Goal: Transaction & Acquisition: Purchase product/service

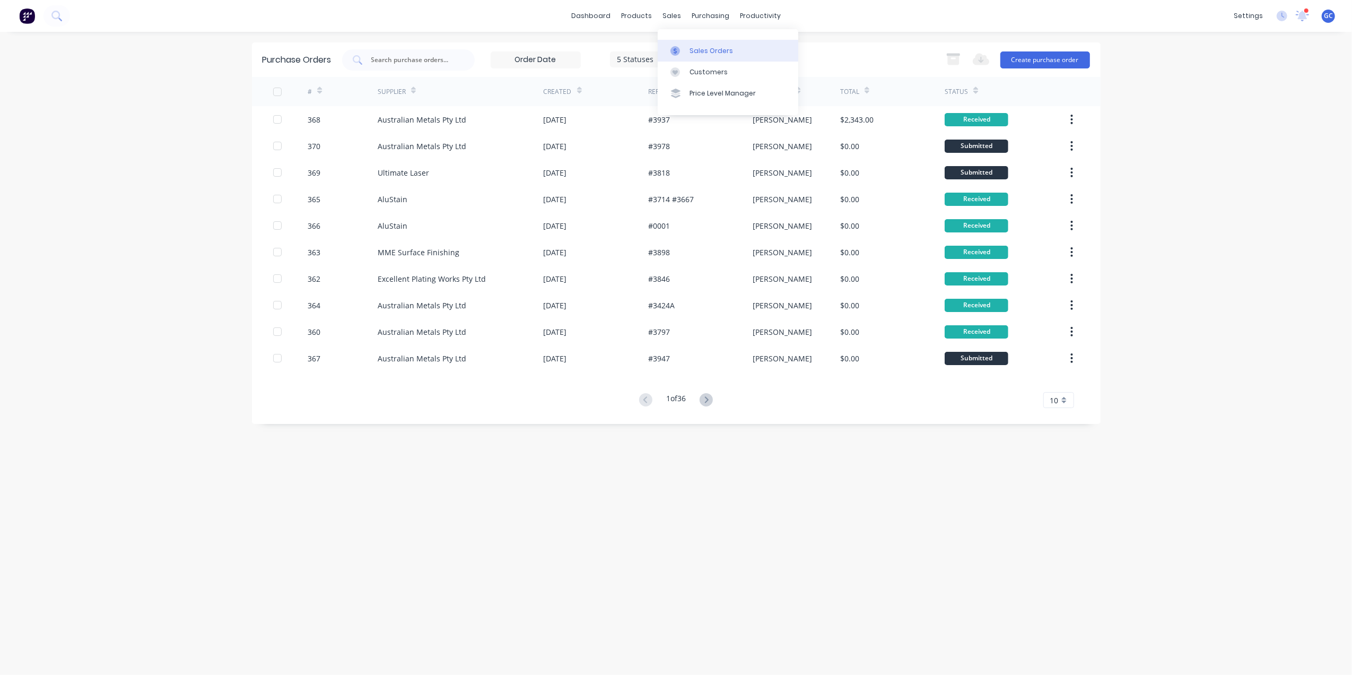
click at [695, 56] on link "Sales Orders" at bounding box center [728, 50] width 141 height 21
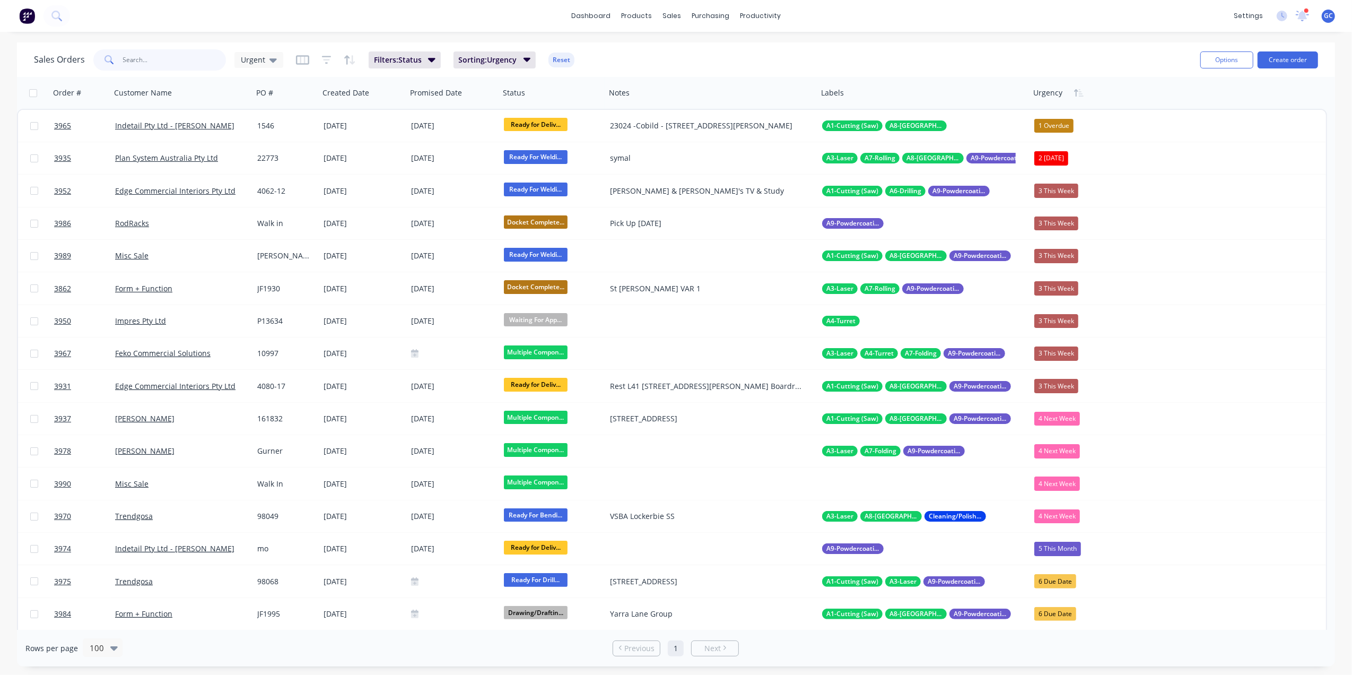
click at [172, 62] on input "text" at bounding box center [174, 59] width 103 height 21
click at [723, 50] on div "Purchase Orders" at bounding box center [745, 51] width 56 height 10
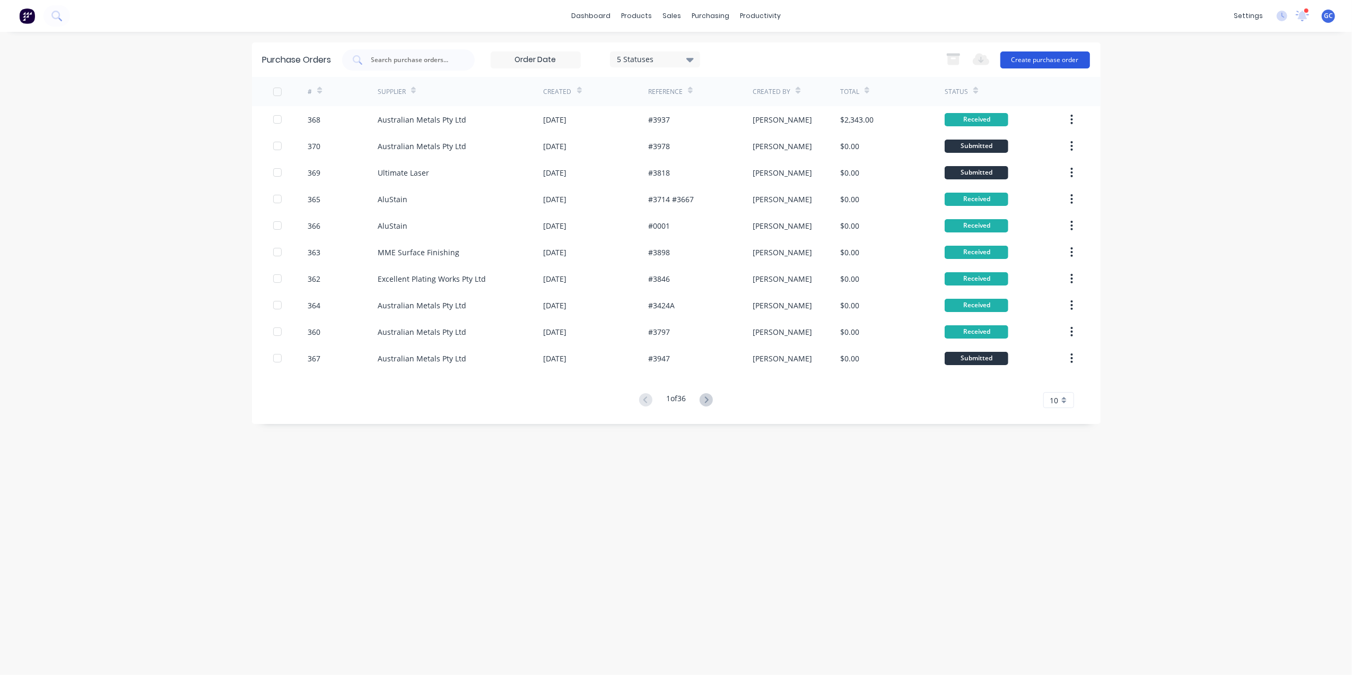
click at [1032, 60] on button "Create purchase order" at bounding box center [1045, 59] width 90 height 17
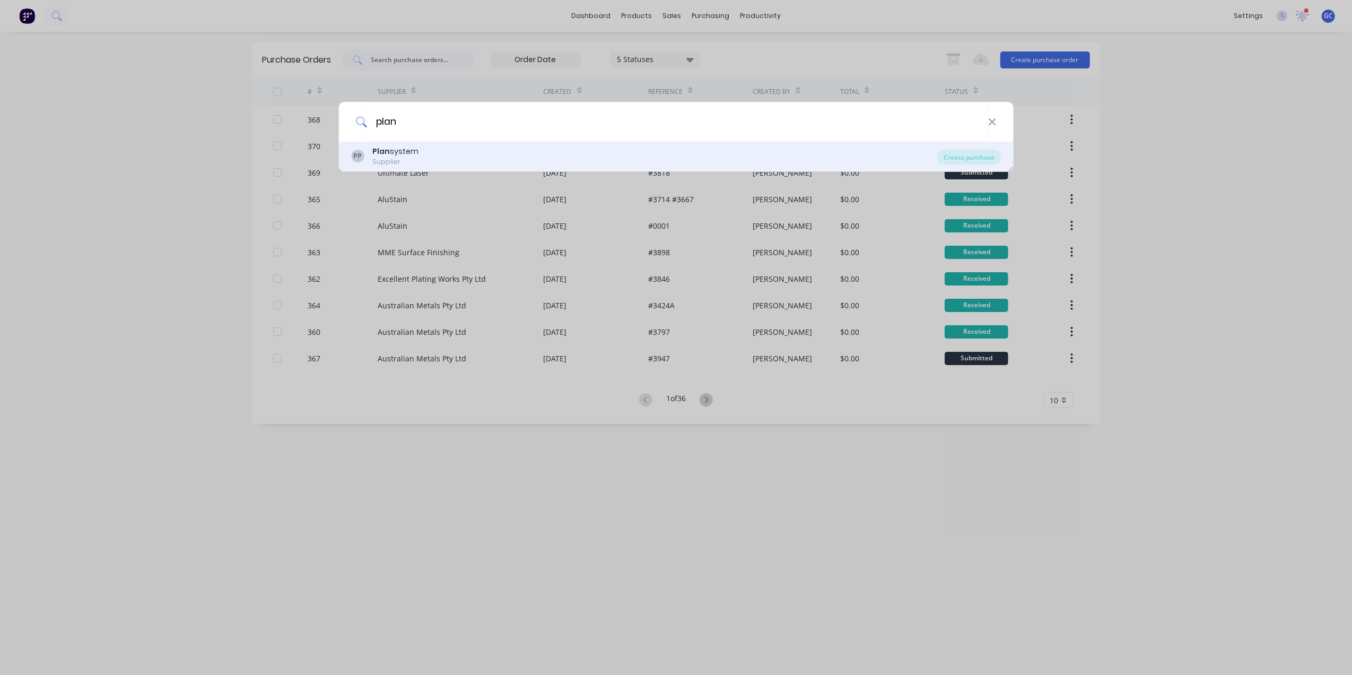
type input "plan"
click at [424, 155] on div "PP Plan system Supplier" at bounding box center [644, 156] width 586 height 21
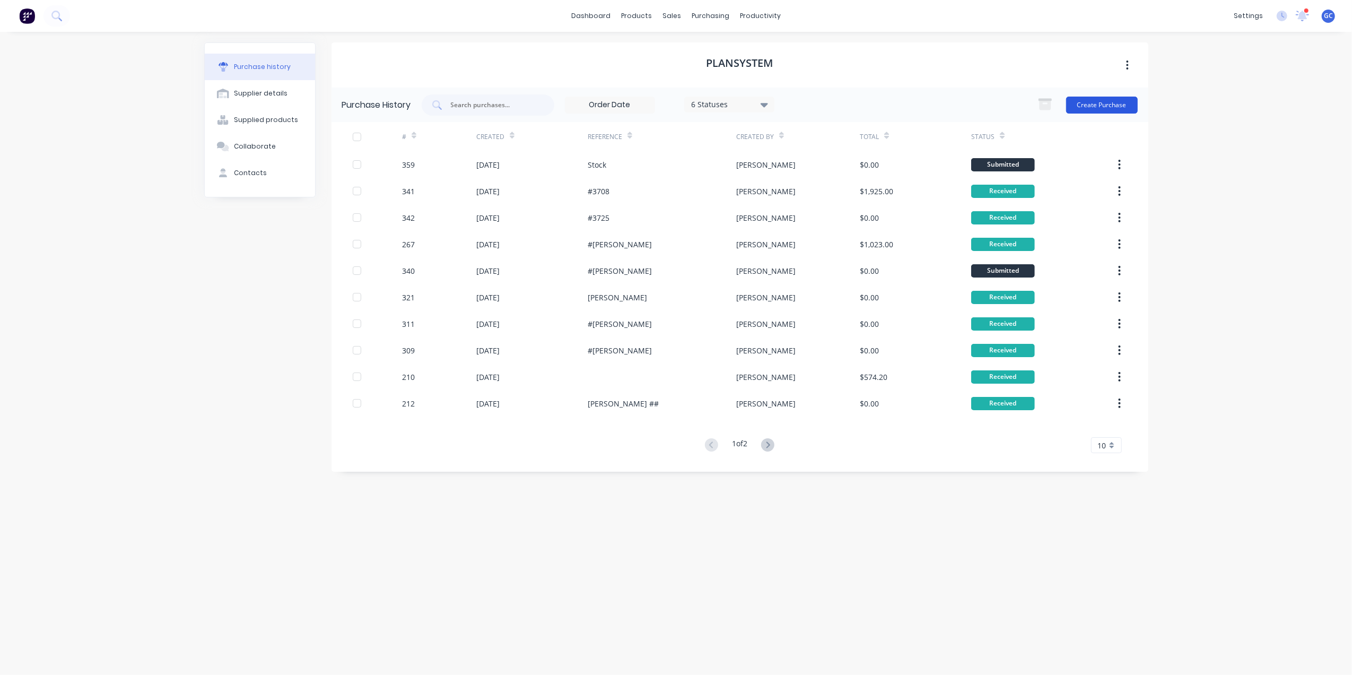
click at [1114, 107] on button "Create Purchase" at bounding box center [1102, 105] width 72 height 17
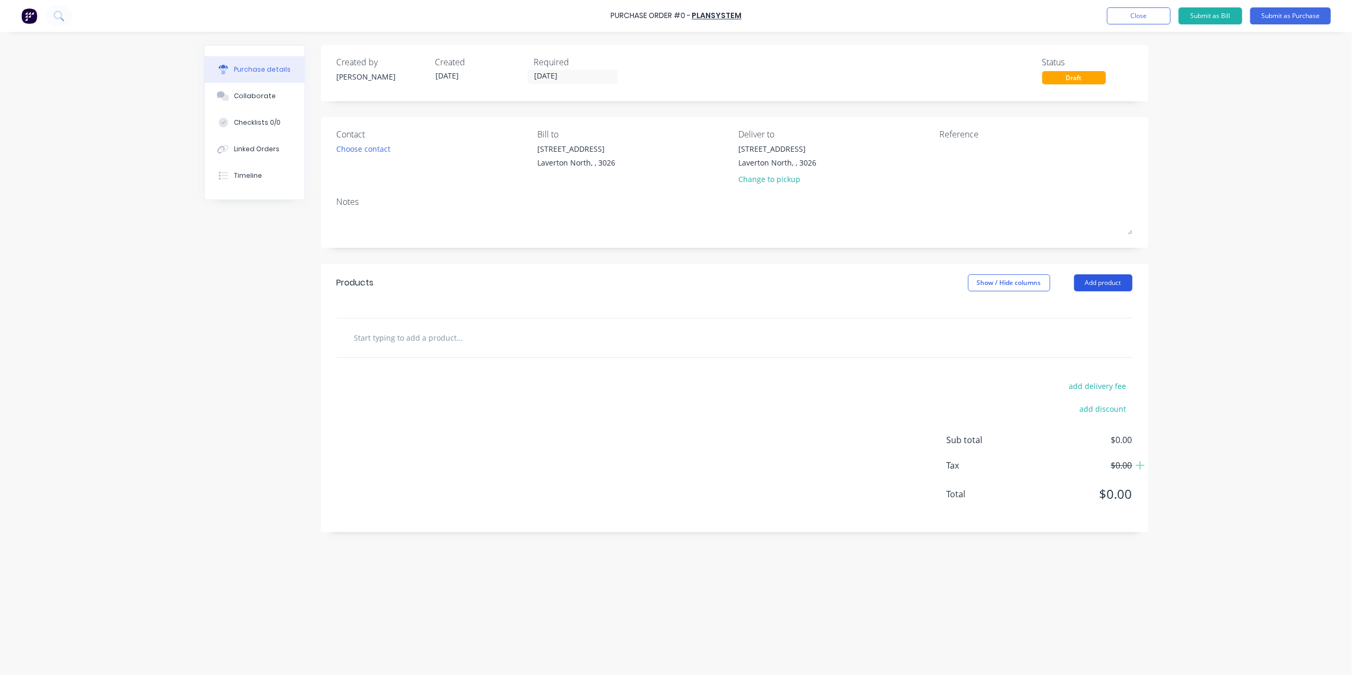
click at [1129, 282] on button "Add product" at bounding box center [1103, 282] width 58 height 17
click at [1077, 329] on div "Basic product" at bounding box center [1082, 331] width 82 height 15
click at [470, 362] on div at bounding box center [474, 354] width 89 height 15
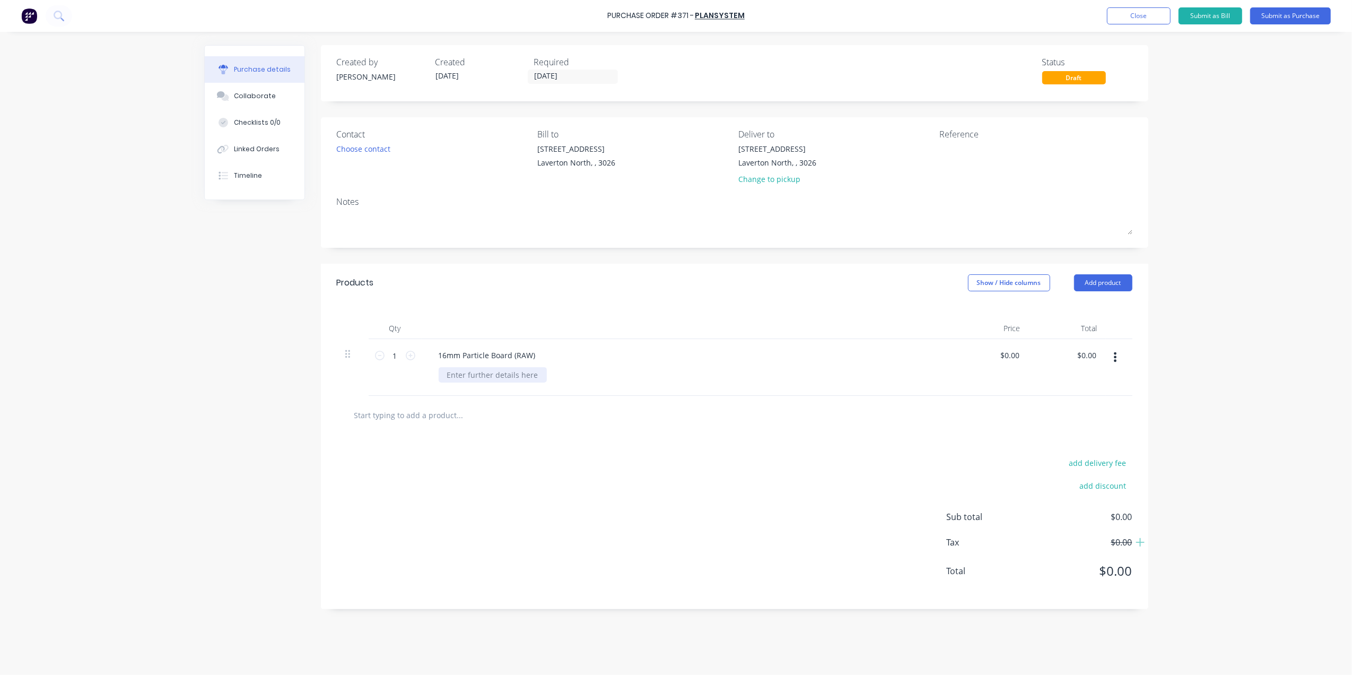
click at [469, 382] on div at bounding box center [493, 374] width 108 height 15
click at [413, 354] on icon at bounding box center [411, 356] width 10 height 10
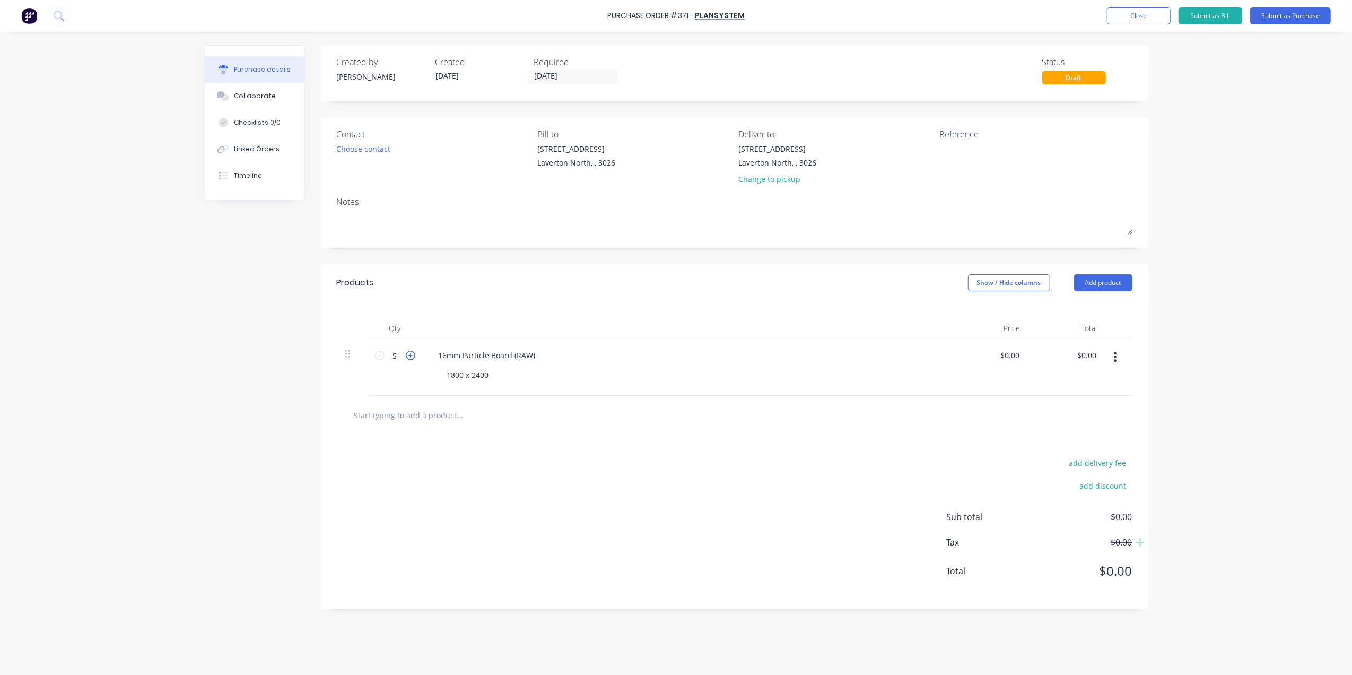
click at [412, 355] on icon at bounding box center [411, 356] width 10 height 10
type input "6"
click at [1114, 359] on icon "button" at bounding box center [1115, 357] width 3 height 12
click at [1099, 403] on button "Duplicate" at bounding box center [1083, 406] width 90 height 21
click at [406, 417] on icon at bounding box center [411, 412] width 10 height 10
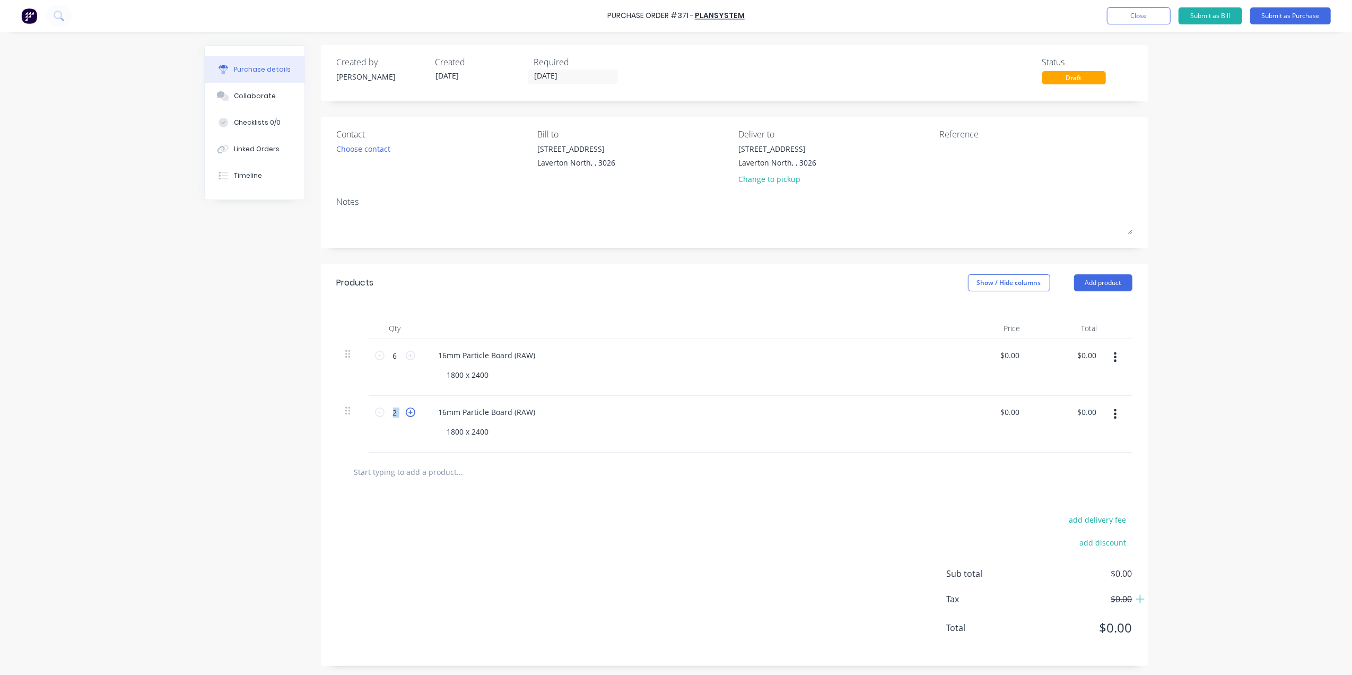
click at [406, 417] on icon at bounding box center [411, 412] width 10 height 10
drag, startPoint x: 404, startPoint y: 417, endPoint x: 399, endPoint y: 426, distance: 10.4
click at [401, 430] on div "3 2" at bounding box center [395, 424] width 53 height 57
click at [409, 414] on icon at bounding box center [411, 412] width 10 height 10
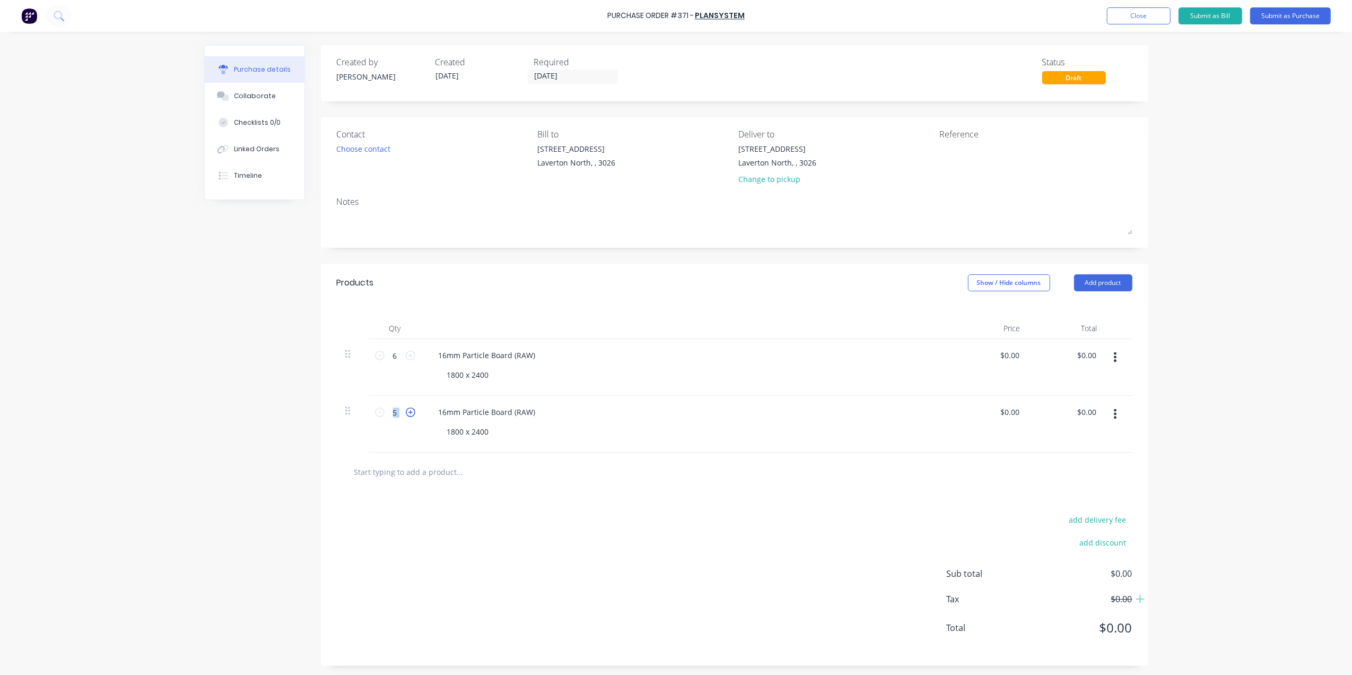
click at [409, 414] on icon at bounding box center [411, 412] width 10 height 10
type input "6"
drag, startPoint x: 499, startPoint y: 416, endPoint x: 406, endPoint y: 418, distance: 93.4
click at [406, 418] on div "6 6 16mm Particle Board (RAW) 1800 x 2400 $0.00 $0.00 $0.00 $0.00" at bounding box center [735, 424] width 796 height 57
click at [597, 493] on div "add delivery fee add discount Sub total $0.00 Tax $0.00 Total $0.00" at bounding box center [734, 578] width 827 height 174
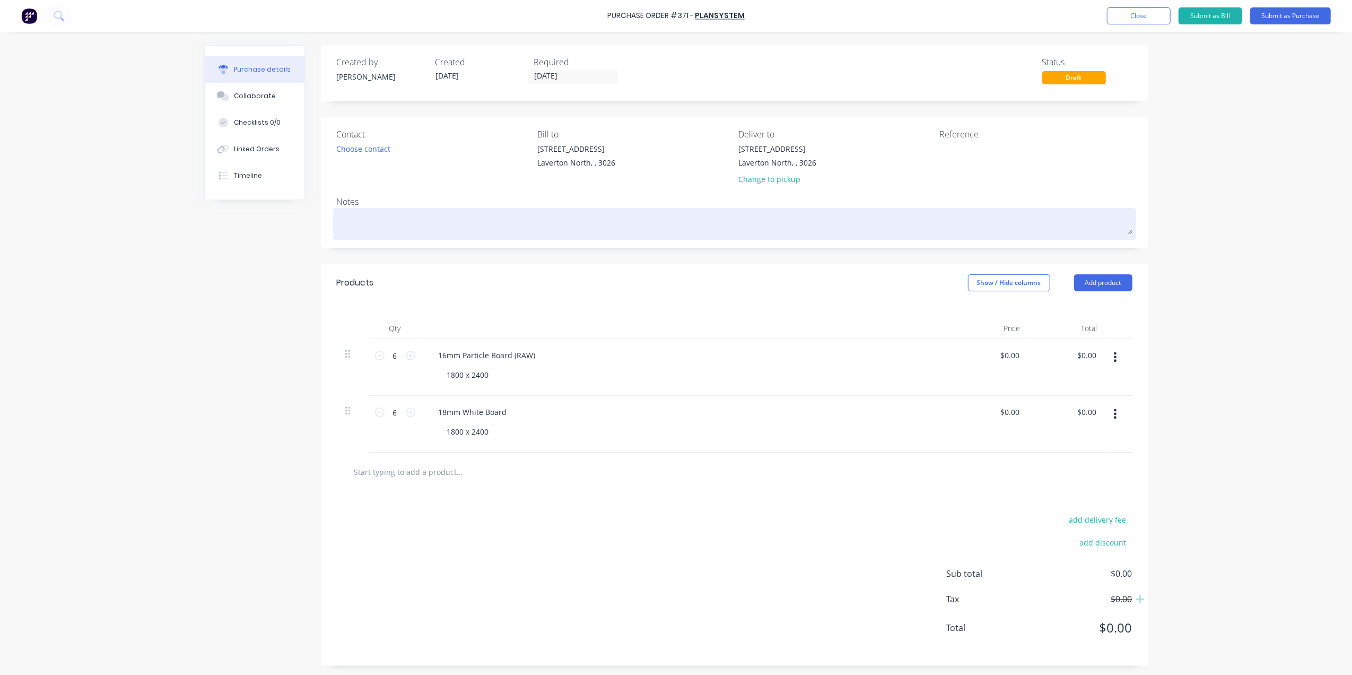
click at [351, 215] on textarea at bounding box center [735, 223] width 796 height 24
type textarea "x"
type textarea "D"
type textarea "x"
type textarea "P"
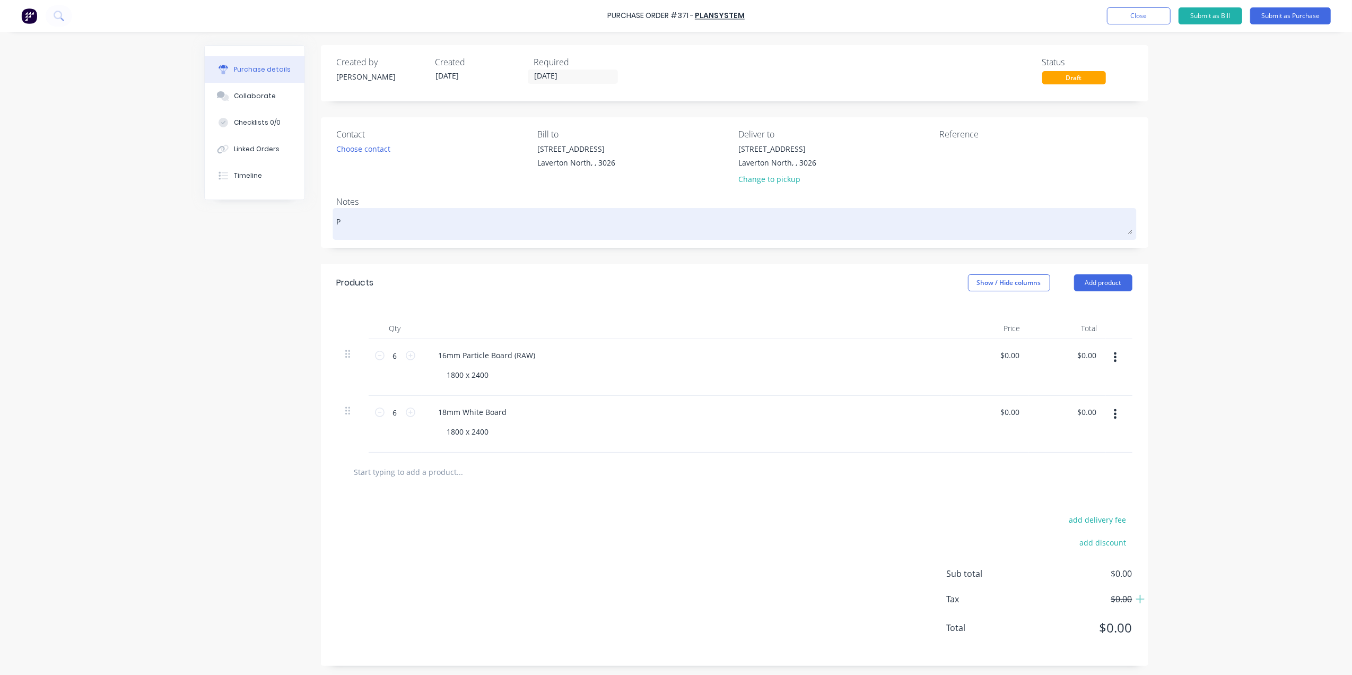
type textarea "x"
type textarea "Pi"
type textarea "x"
type textarea "Pic"
type textarea "x"
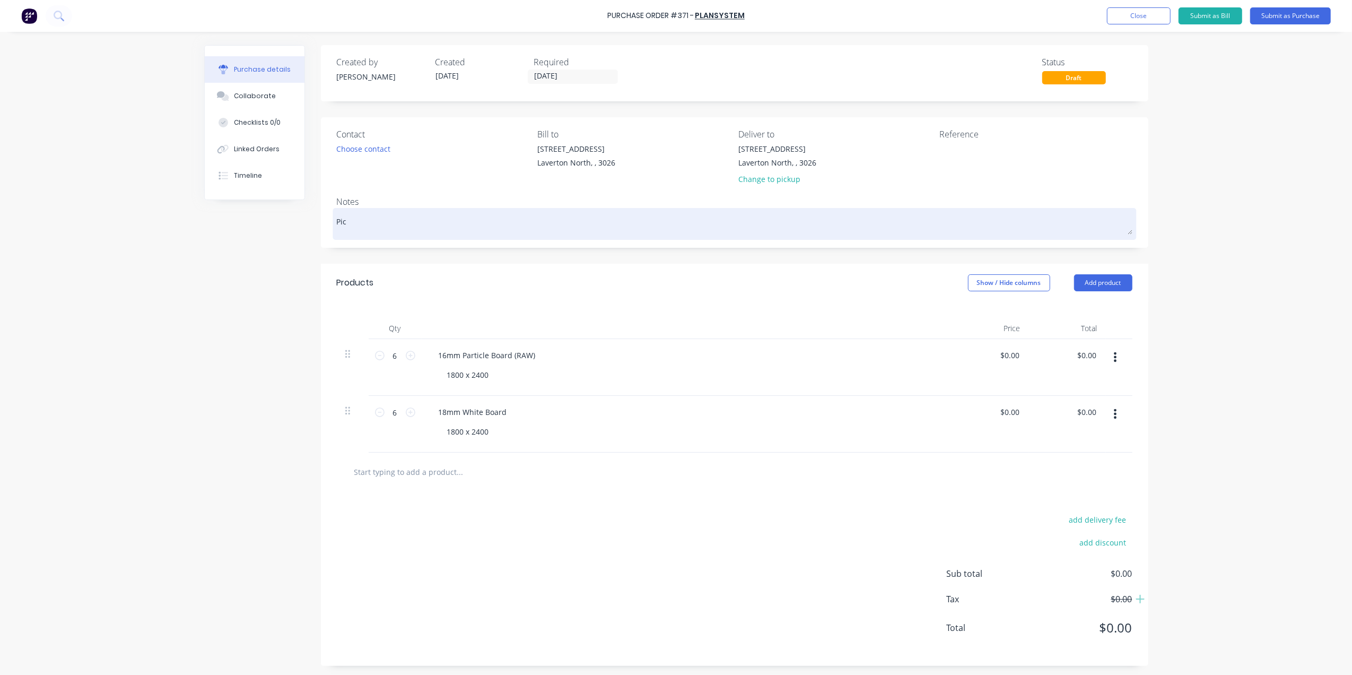
type textarea "Pick"
type textarea "x"
type textarea "Pick"
type textarea "x"
type textarea "Pick U"
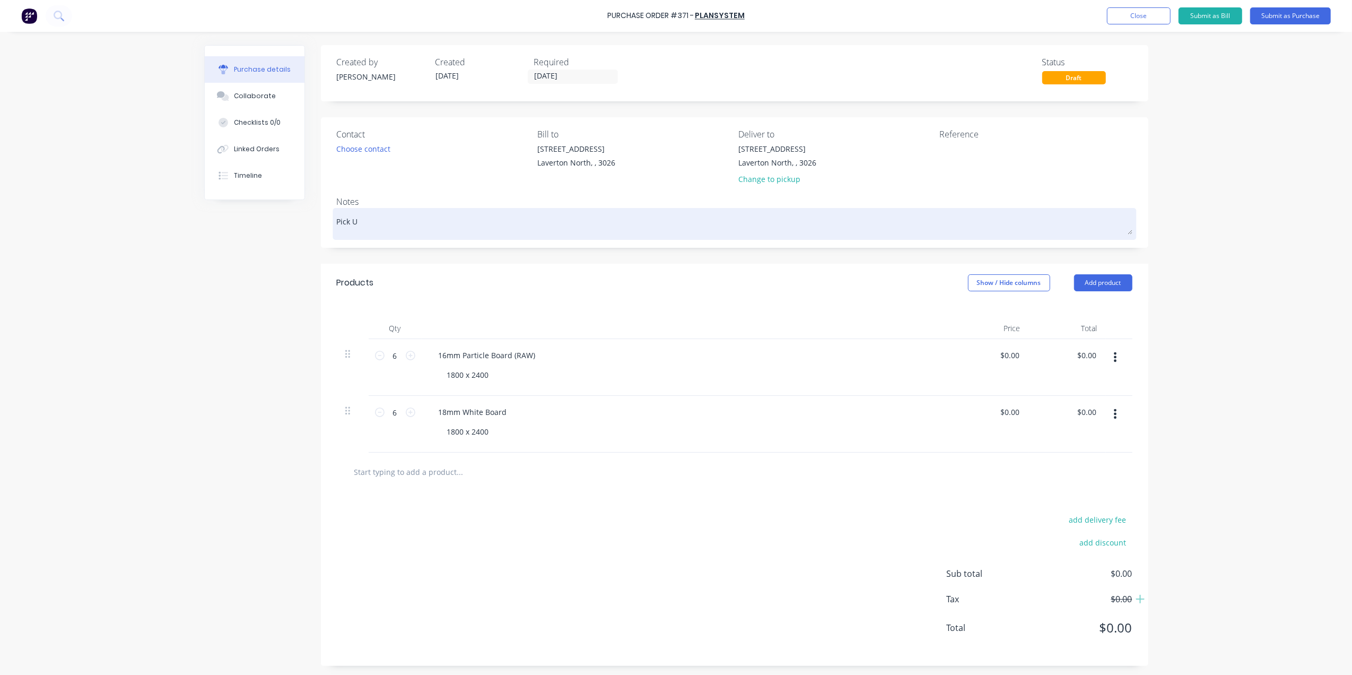
type textarea "x"
type textarea "Pick Up"
type textarea "x"
type textarea "Pick Up"
type textarea "x"
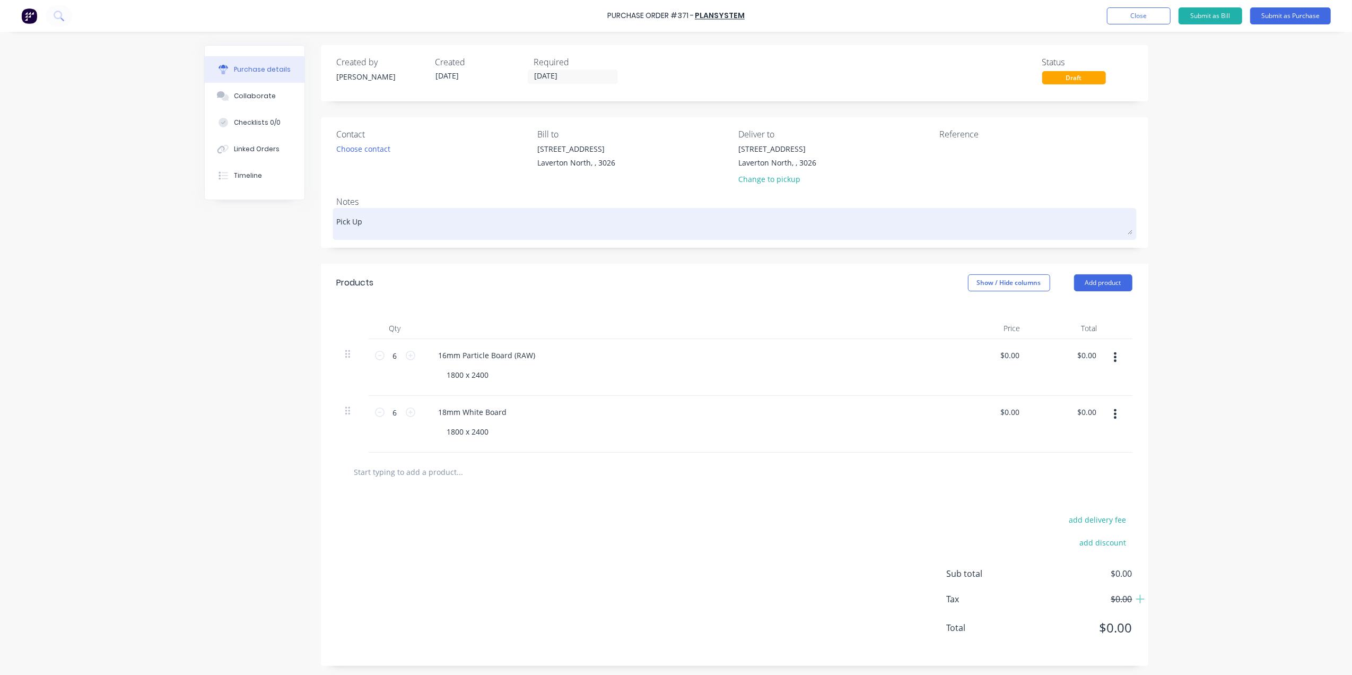
type textarea "Pick Up F"
type textarea "x"
type textarea "Pick Up Fr"
type textarea "x"
type textarea "Pick Up Fri"
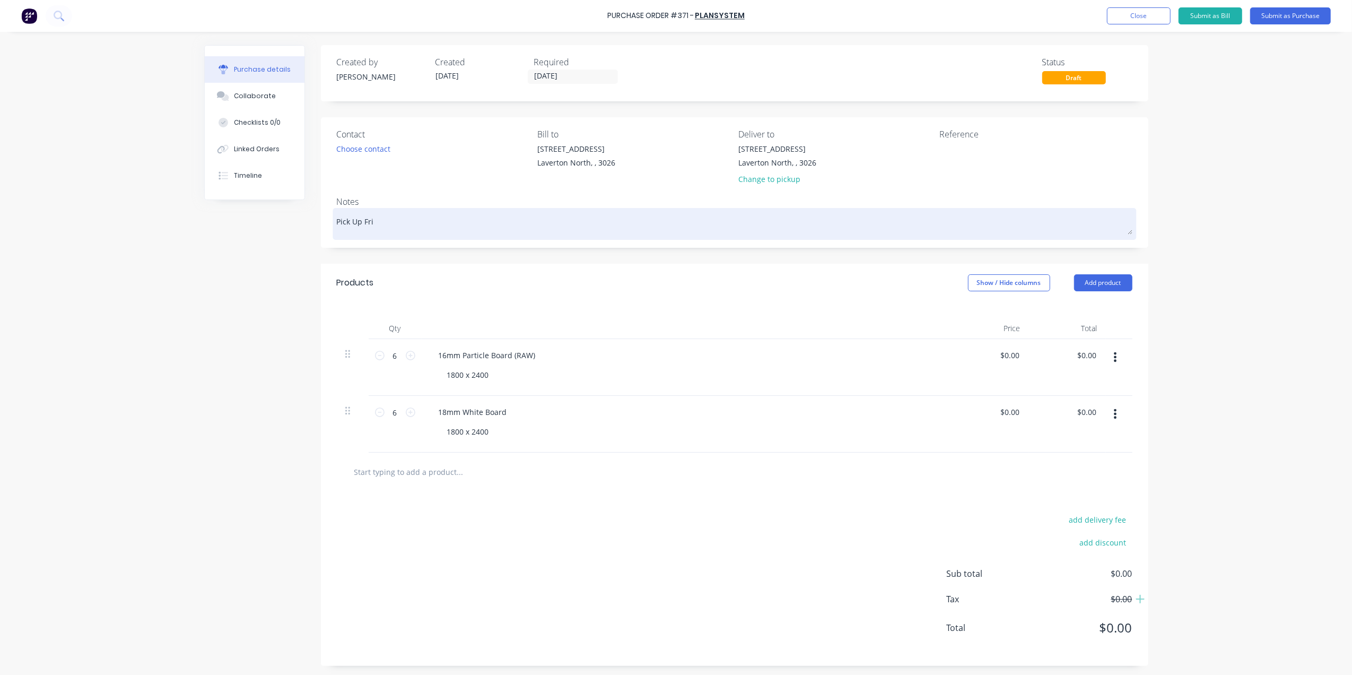
type textarea "x"
type textarea "Pick Up Frid"
type textarea "x"
type textarea "Pick Up [PERSON_NAME]"
type textarea "x"
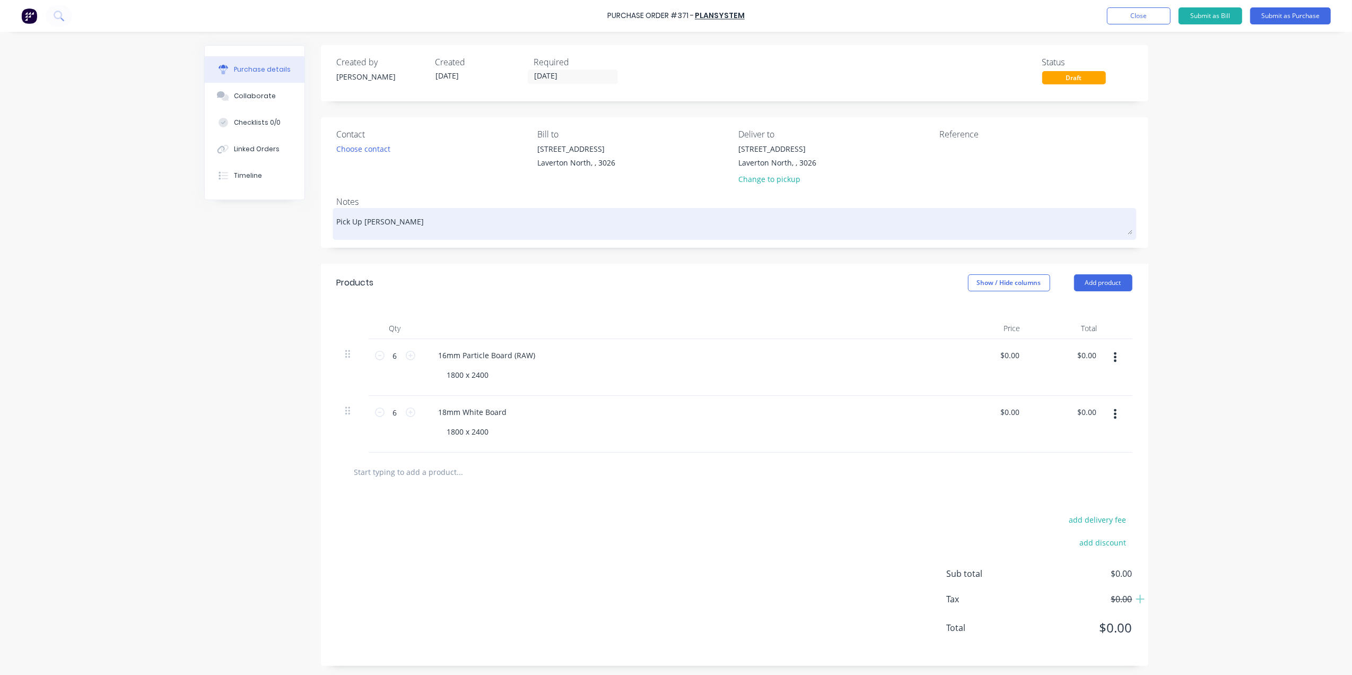
type textarea "Pick Up [DATE]"
type textarea "x"
type textarea "Pick Up [DATE]"
type textarea "x"
type textarea "Pick Up [DATE] ("
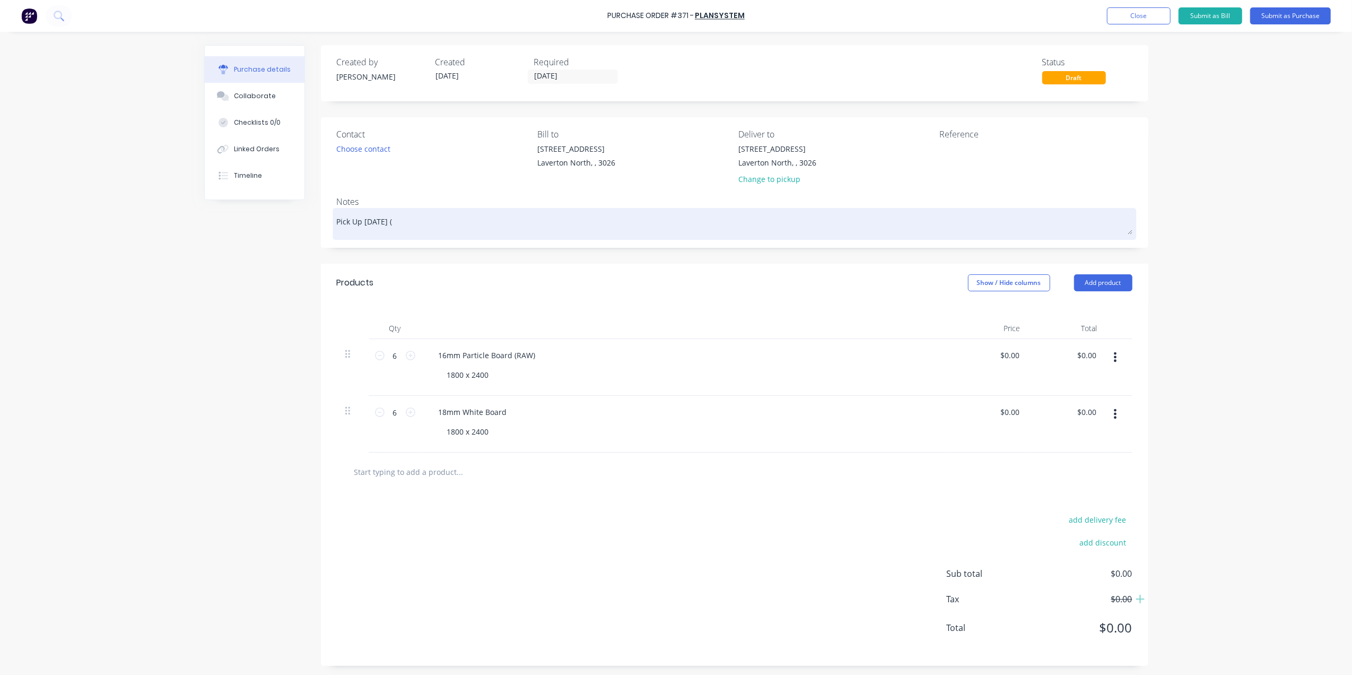
type textarea "x"
type textarea "Pick Up [DATE] (I"
type textarea "x"
type textarea "Pick Up [DATE] (If"
type textarea "x"
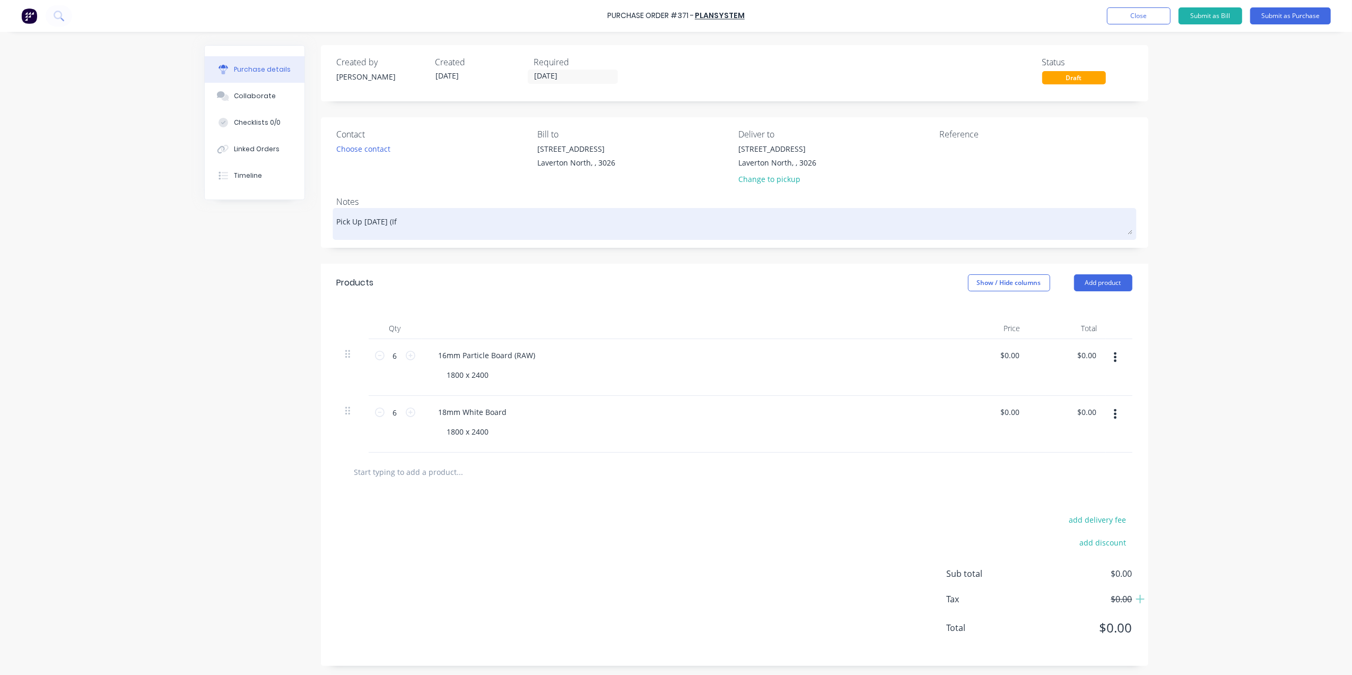
type textarea "Pick Up [DATE] (If"
type textarea "x"
type textarea "Pick Up [DATE] (If P"
type textarea "x"
type textarea "Pick Up [DATE] (If Po"
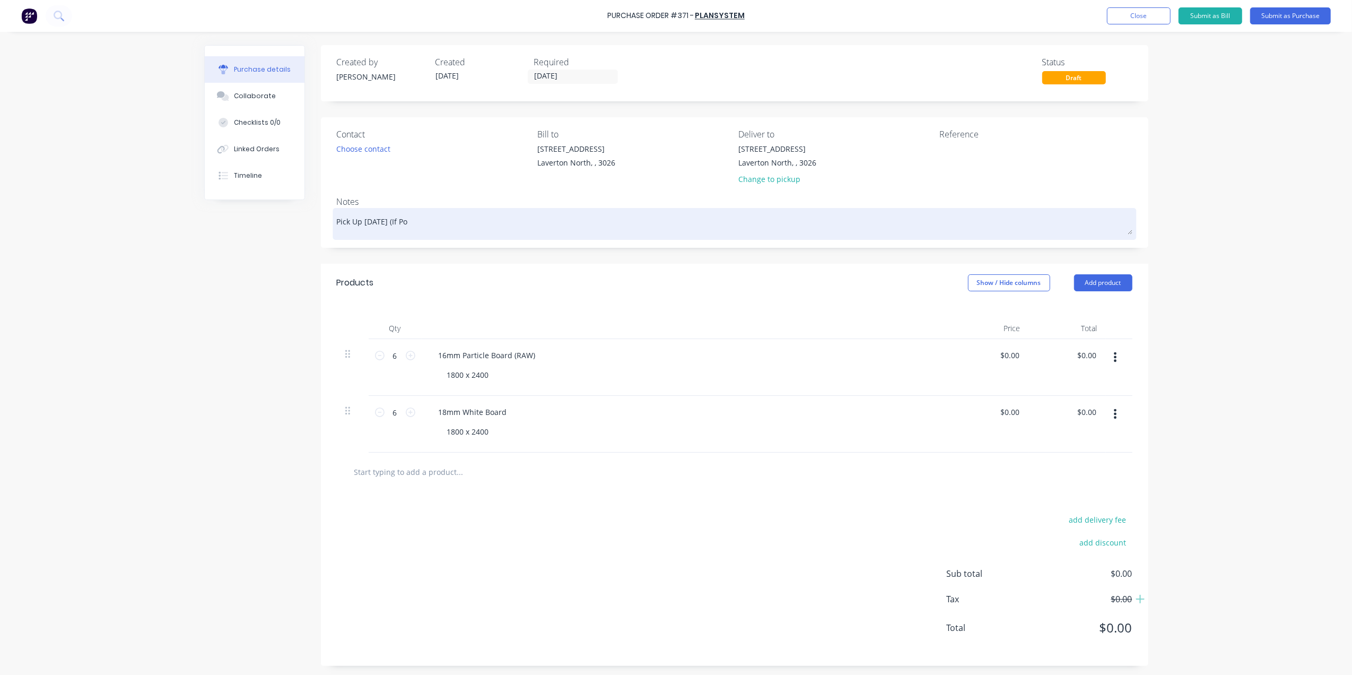
type textarea "x"
type textarea "Pick Up [DATE] (If Pos"
type textarea "x"
type textarea "Pick Up [DATE] (If Poss"
type textarea "x"
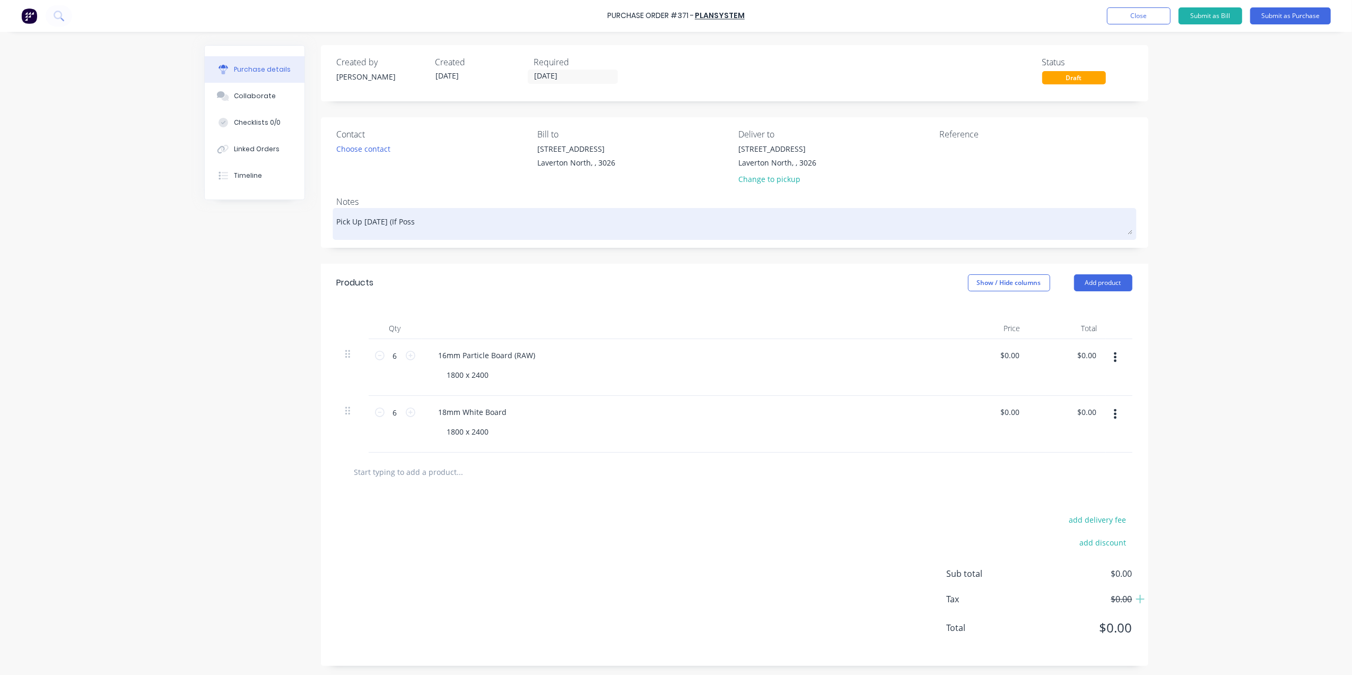
type textarea "Pick Up [DATE] (If Possi"
type textarea "x"
type textarea "Pick Up [DATE] (If Possib"
type textarea "x"
type textarea "Pick Up [DATE] (If Possibl"
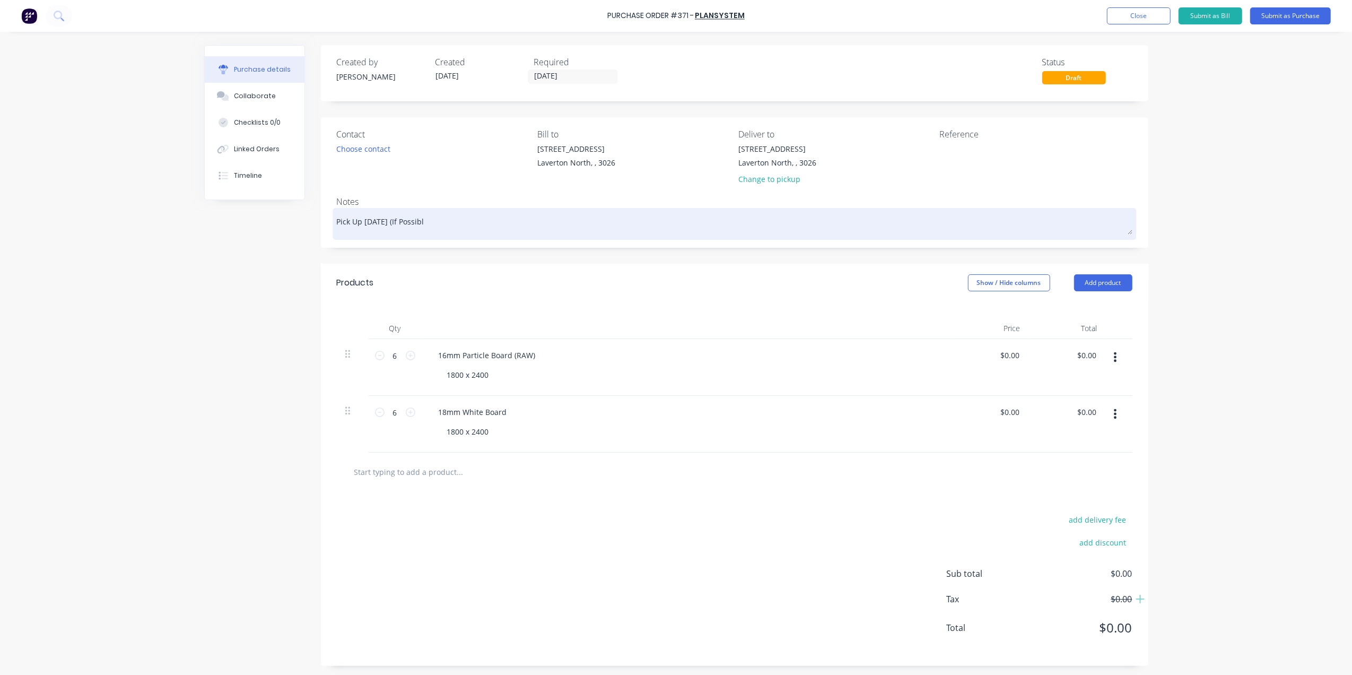
type textarea "x"
type textarea "Pick Up [DATE] (If Possible"
type textarea "x"
type textarea "Pick Up [DATE] (If Possible)"
type textarea "x"
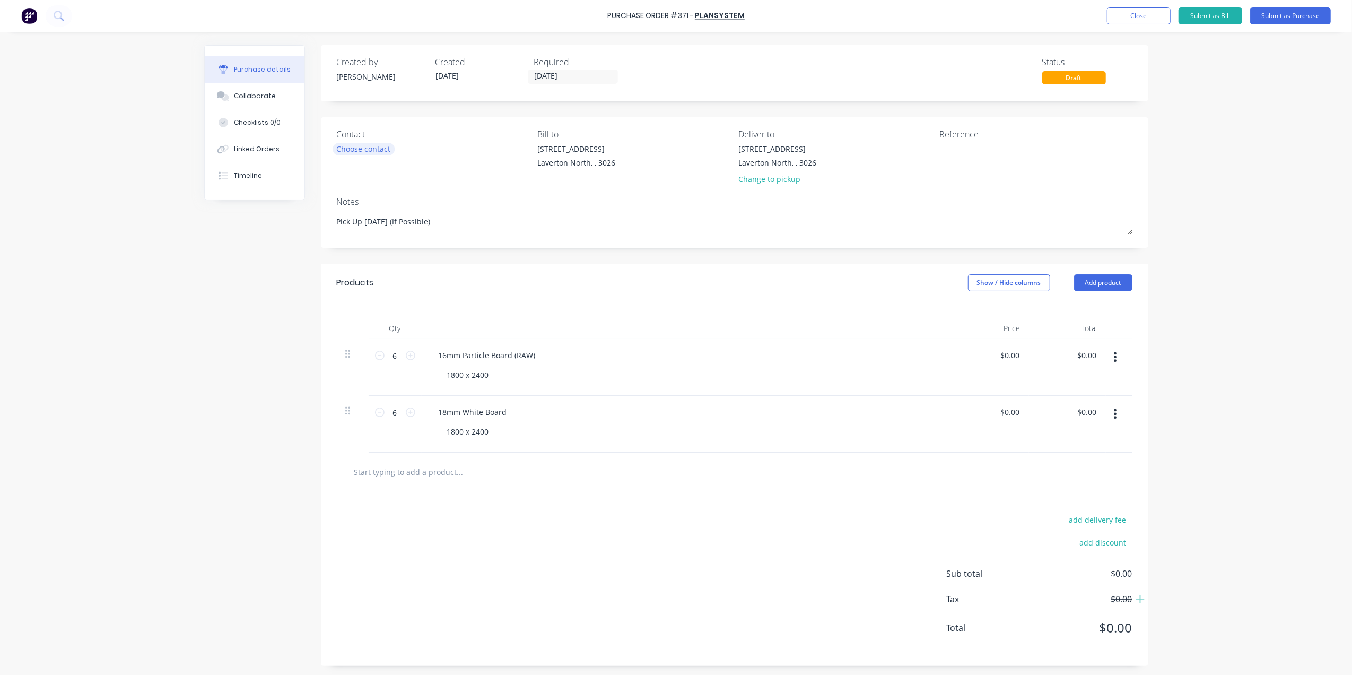
type textarea "Pick Up [DATE] (If Possible)"
type textarea "x"
type textarea "Pick Up [DATE] (If Possible)"
click at [380, 143] on div "Choose contact" at bounding box center [364, 148] width 54 height 11
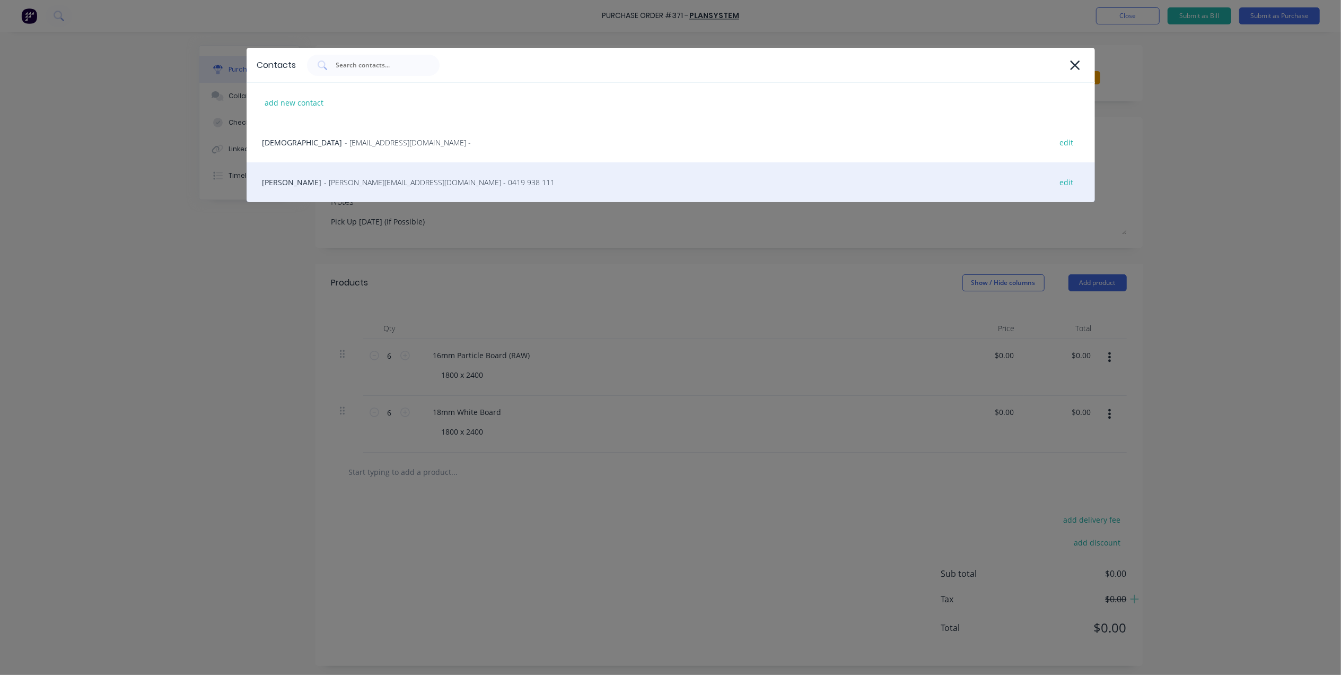
click at [349, 179] on span "- [PERSON_NAME][EMAIL_ADDRESS][DOMAIN_NAME] - 0419 938 111" at bounding box center [440, 182] width 231 height 11
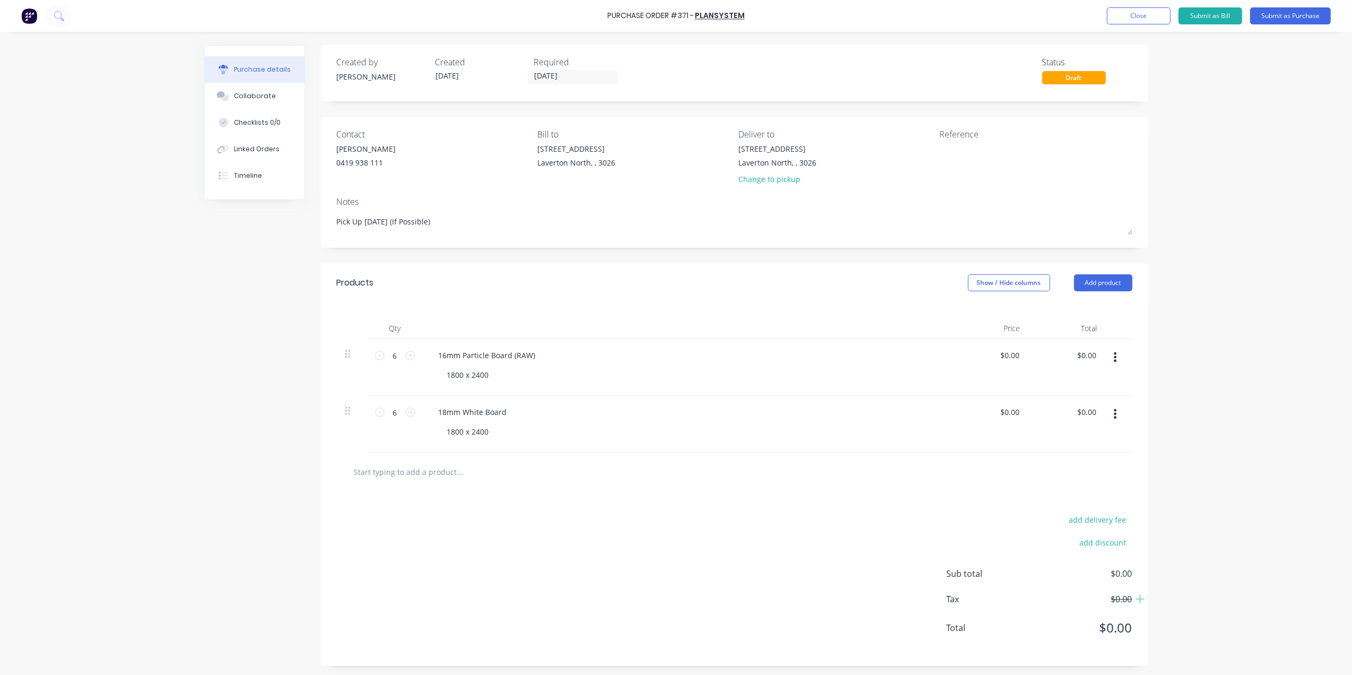
type textarea "x"
click at [950, 137] on div "Reference" at bounding box center [1035, 134] width 193 height 13
click at [955, 144] on textarea at bounding box center [1005, 155] width 133 height 24
type textarea "G"
type textarea "#Lockerbie"
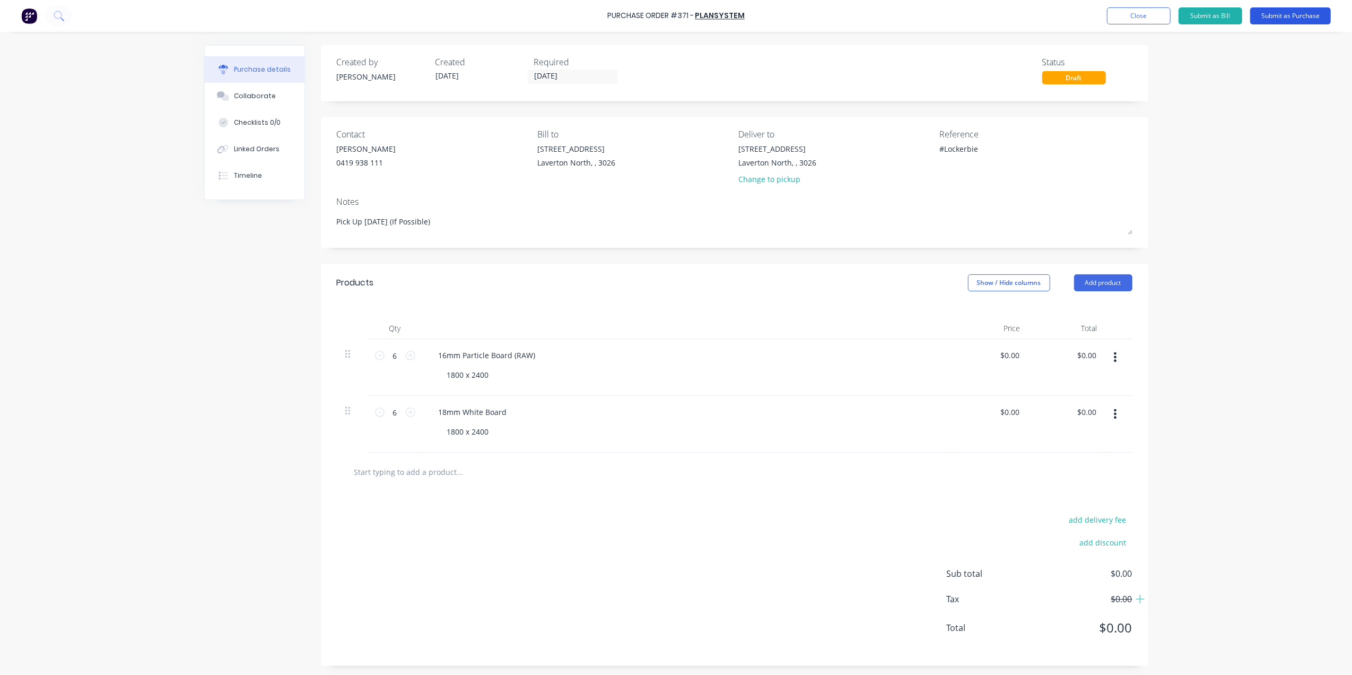
type textarea "x"
type textarea "#Lockerbie"
click at [1280, 15] on button "Submit as Purchase" at bounding box center [1290, 15] width 81 height 17
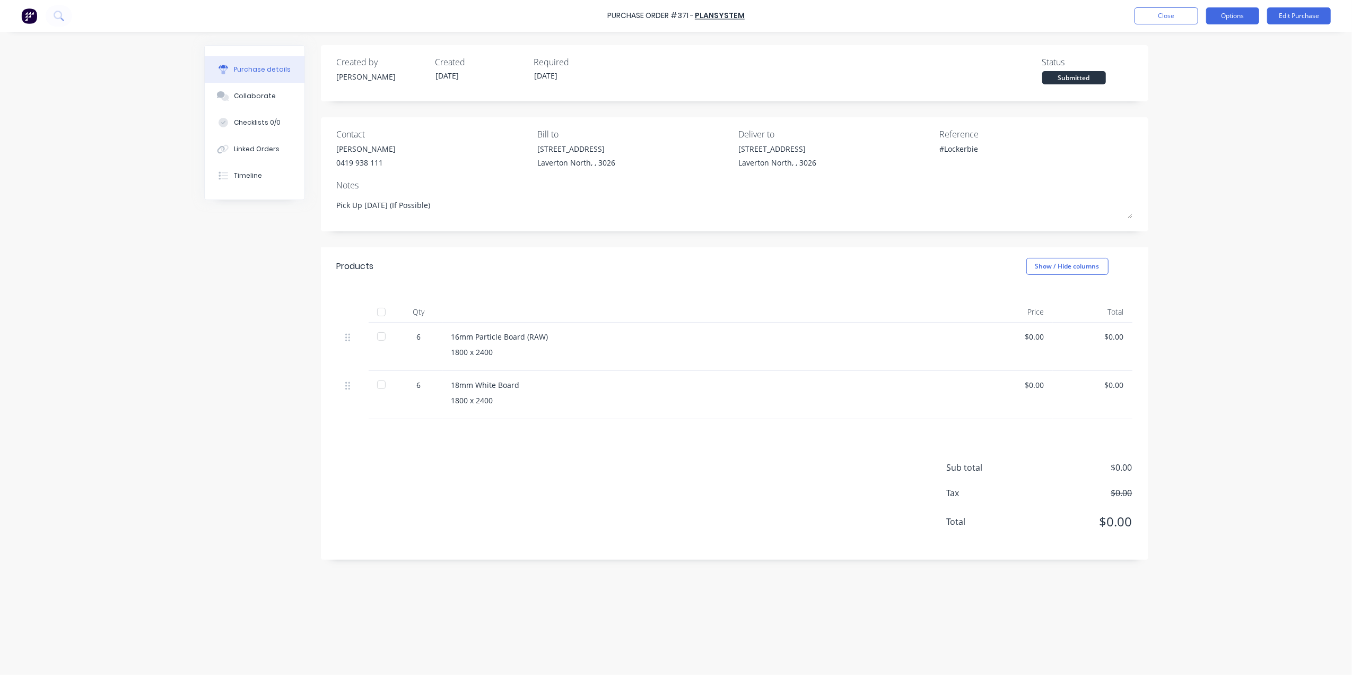
click at [1224, 18] on button "Options" at bounding box center [1232, 15] width 53 height 17
click at [1207, 43] on div "Print / Email" at bounding box center [1209, 43] width 82 height 15
click at [1197, 83] on div "Without pricing" at bounding box center [1209, 85] width 82 height 15
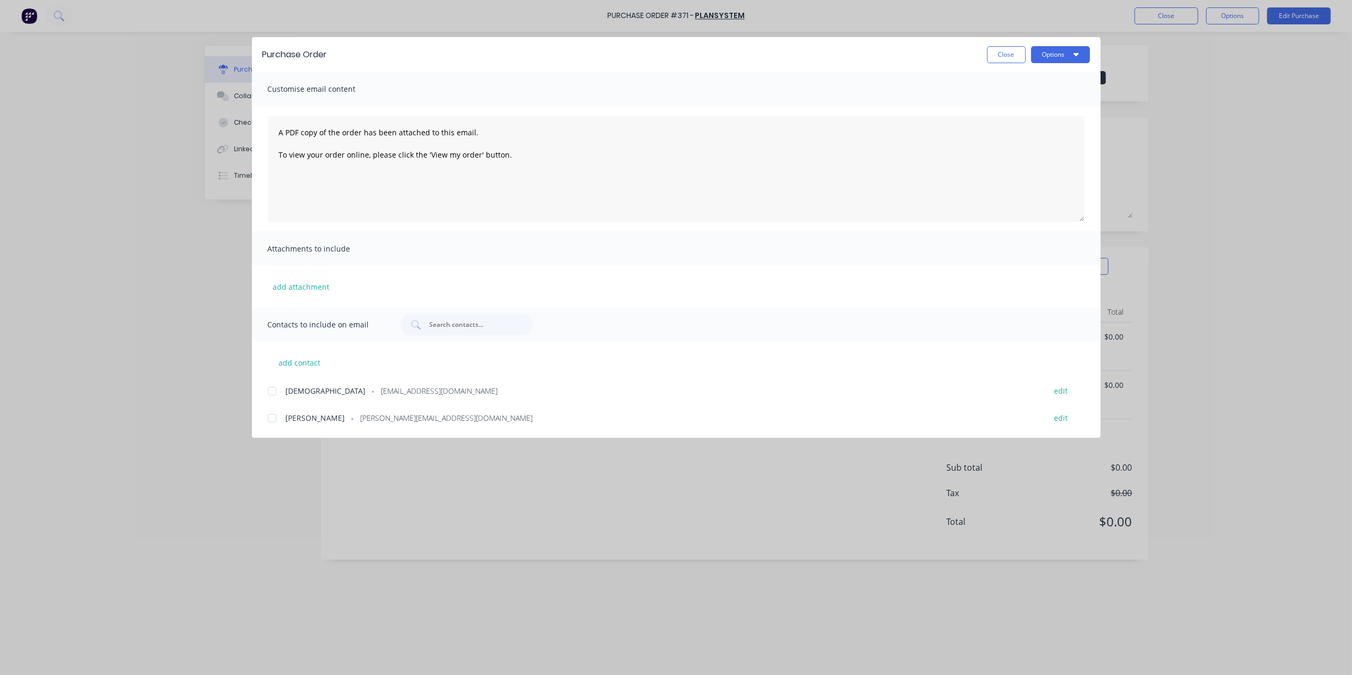
click at [269, 394] on div at bounding box center [271, 390] width 21 height 21
click at [275, 421] on div at bounding box center [271, 417] width 21 height 21
click at [1059, 46] on button "Options" at bounding box center [1060, 54] width 59 height 17
click at [1011, 120] on div "Email" at bounding box center [1040, 123] width 82 height 15
click at [988, 60] on button "Close" at bounding box center [1006, 54] width 39 height 17
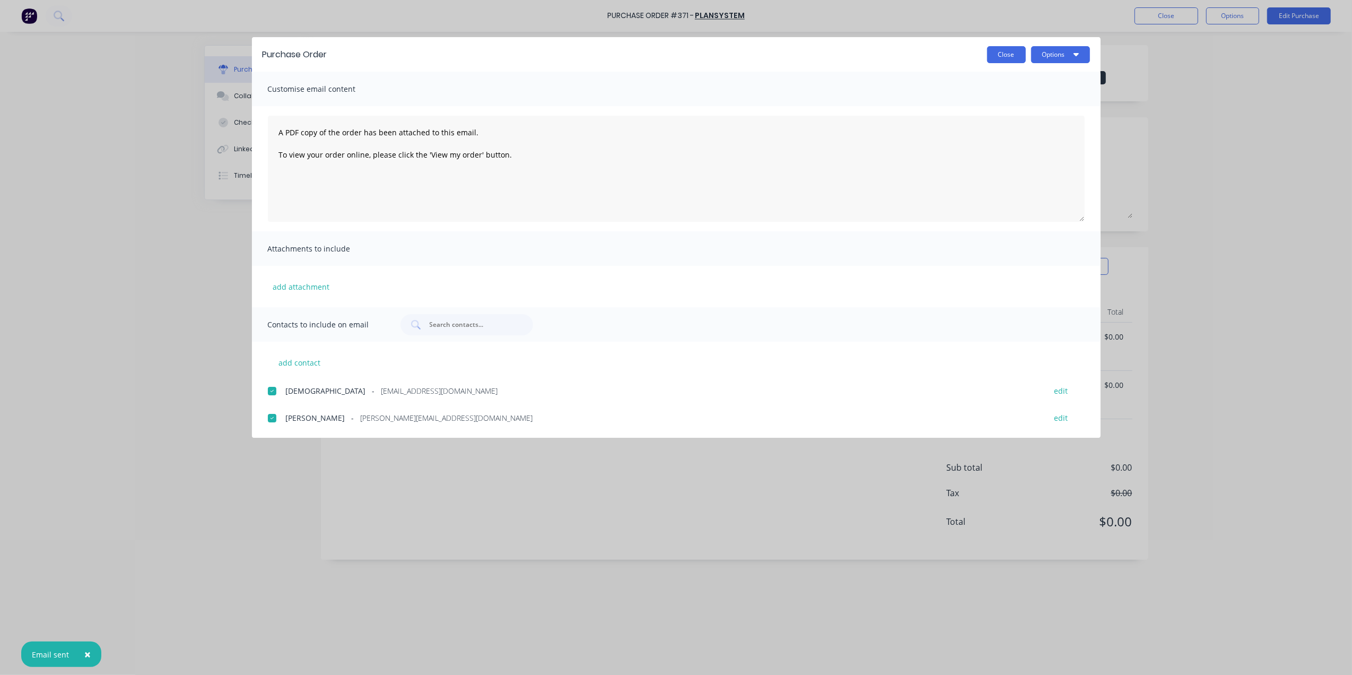
type textarea "x"
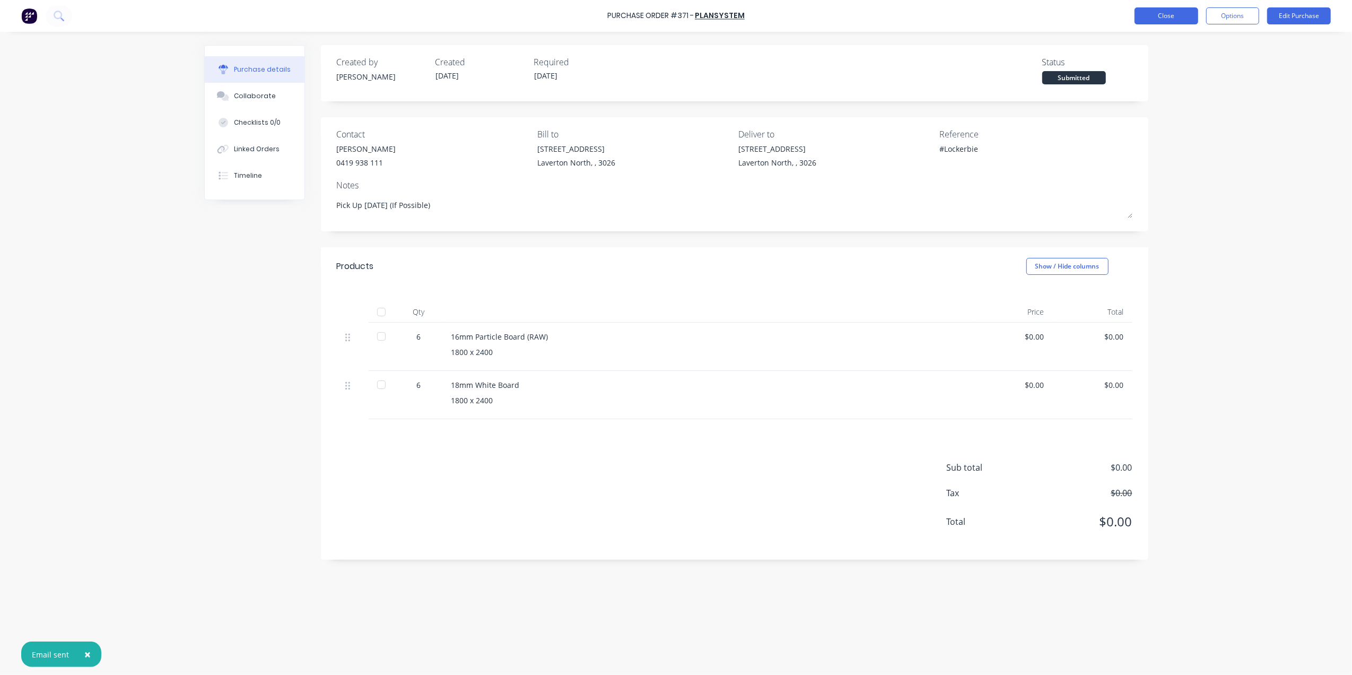
click at [1170, 18] on button "Close" at bounding box center [1166, 15] width 64 height 17
